Goal: Check status: Check status

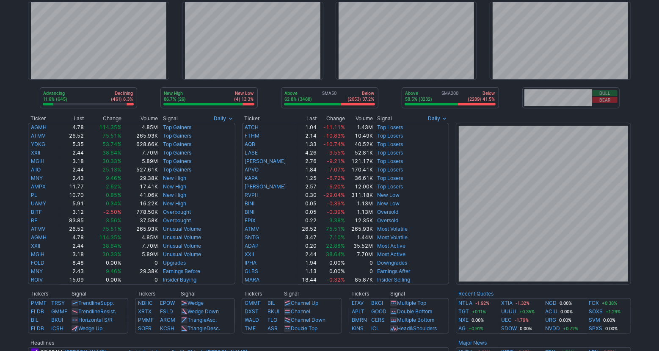
scroll to position [21, 0]
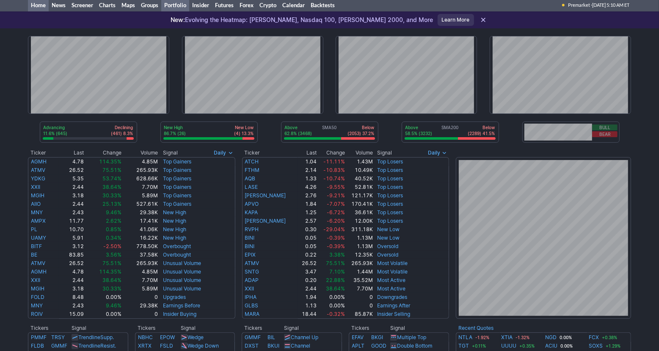
click at [185, 9] on link "Portfolio" at bounding box center [175, 5] width 28 height 13
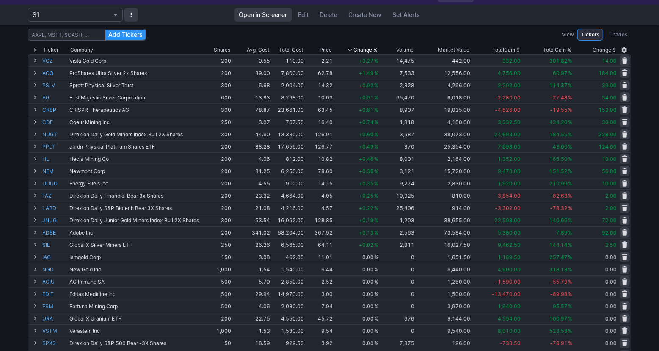
scroll to position [35, 0]
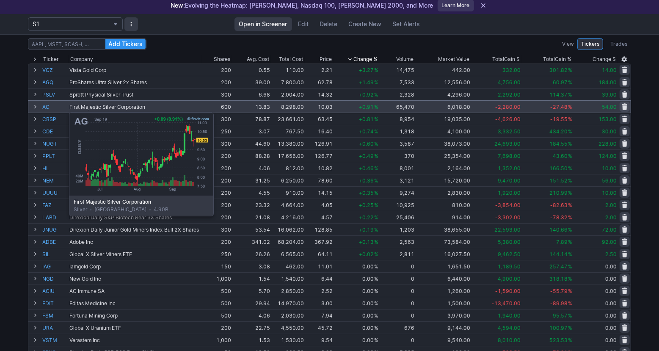
click at [48, 108] on link "AG" at bounding box center [54, 107] width 25 height 12
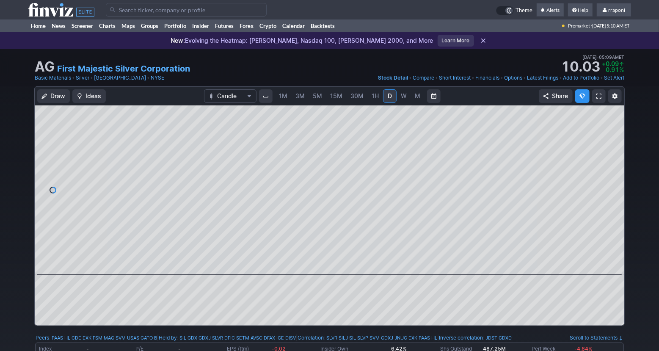
click at [303, 96] on span "3M" at bounding box center [300, 95] width 9 height 7
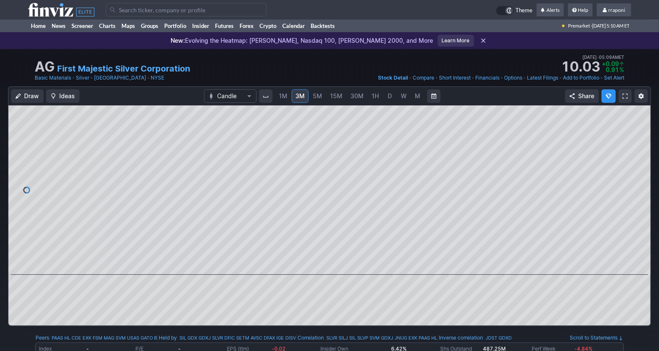
click at [391, 98] on span "D" at bounding box center [390, 96] width 6 height 8
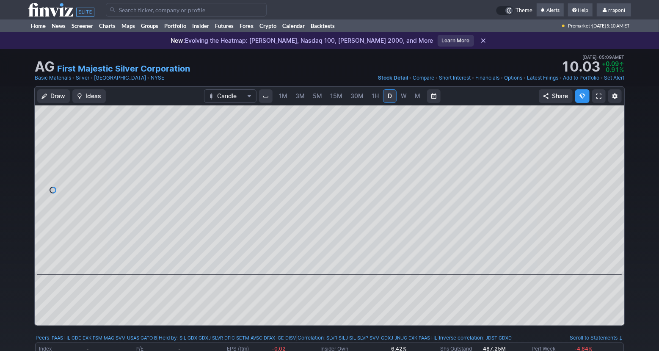
click at [415, 99] on span "M" at bounding box center [418, 95] width 6 height 7
click at [320, 266] on span at bounding box center [321, 263] width 11 height 7
click at [185, 28] on link "Portfolio" at bounding box center [175, 25] width 28 height 13
